Goal: Task Accomplishment & Management: Manage account settings

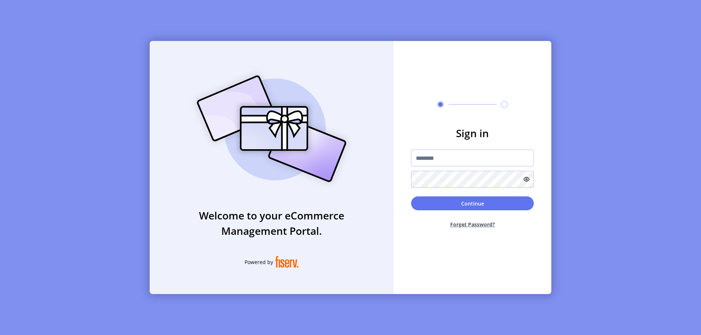
click at [473, 158] on input "text" at bounding box center [472, 157] width 123 height 17
type input "**********"
click at [473, 203] on button "Continue" at bounding box center [472, 203] width 123 height 14
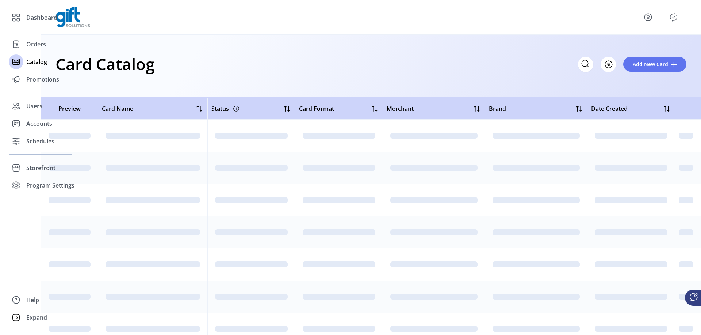
click at [609, 64] on icon "Filter Button" at bounding box center [609, 64] width 2 height 0
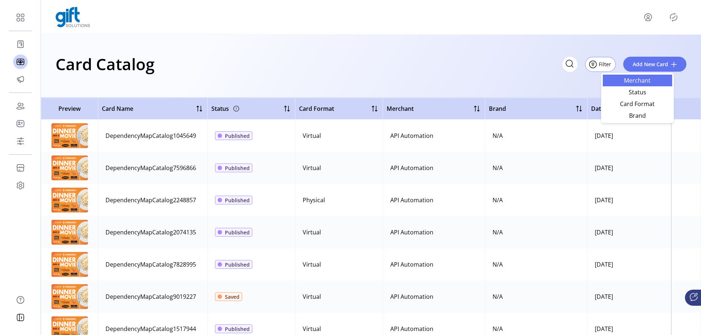
click at [637, 80] on span "Merchant" at bounding box center [637, 80] width 61 height 6
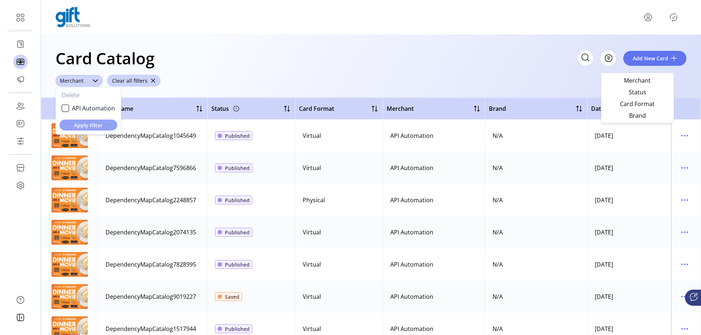
click at [93, 107] on span "API Automation" at bounding box center [93, 108] width 43 height 9
click at [88, 125] on span "Apply Filter" at bounding box center [88, 125] width 46 height 8
